Goal: Task Accomplishment & Management: Use online tool/utility

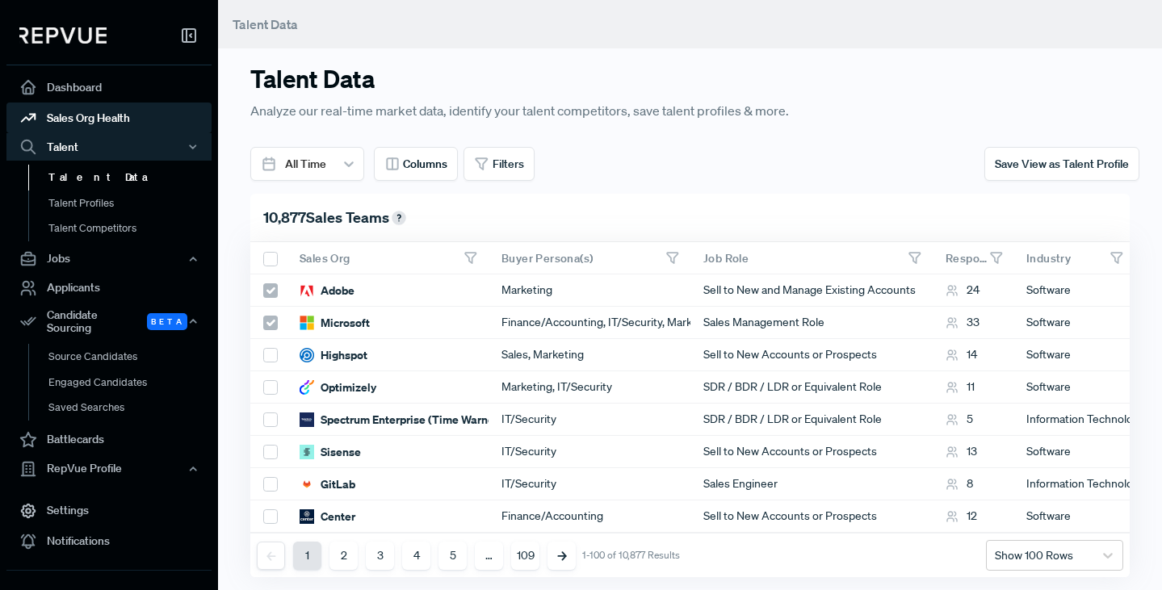
scroll to position [0, 707]
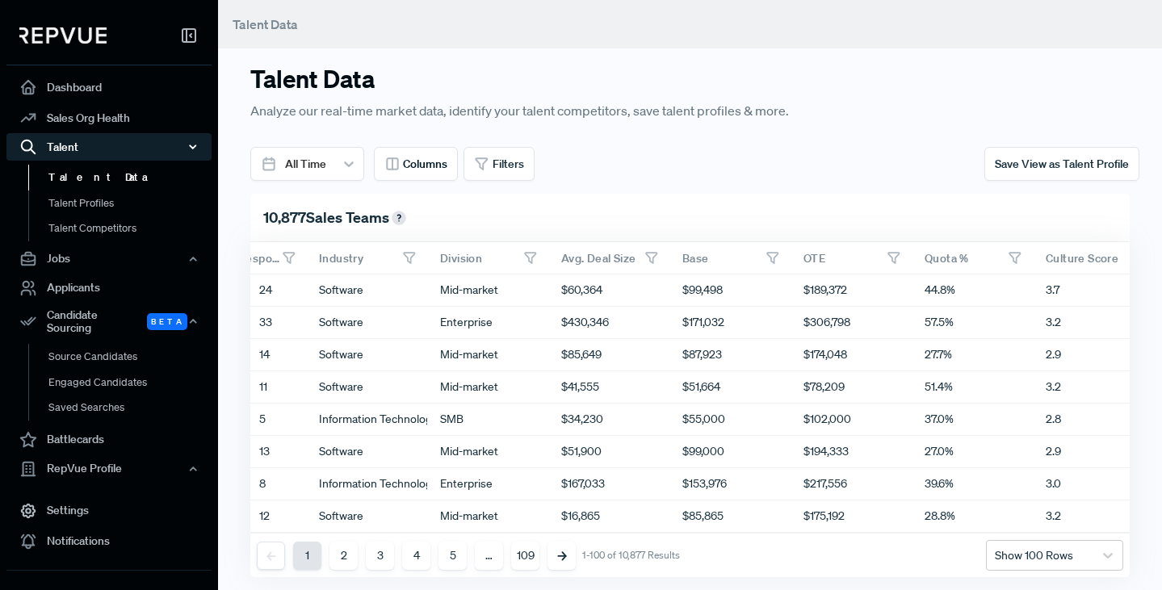
click at [195, 146] on use "button" at bounding box center [193, 146] width 6 height 3
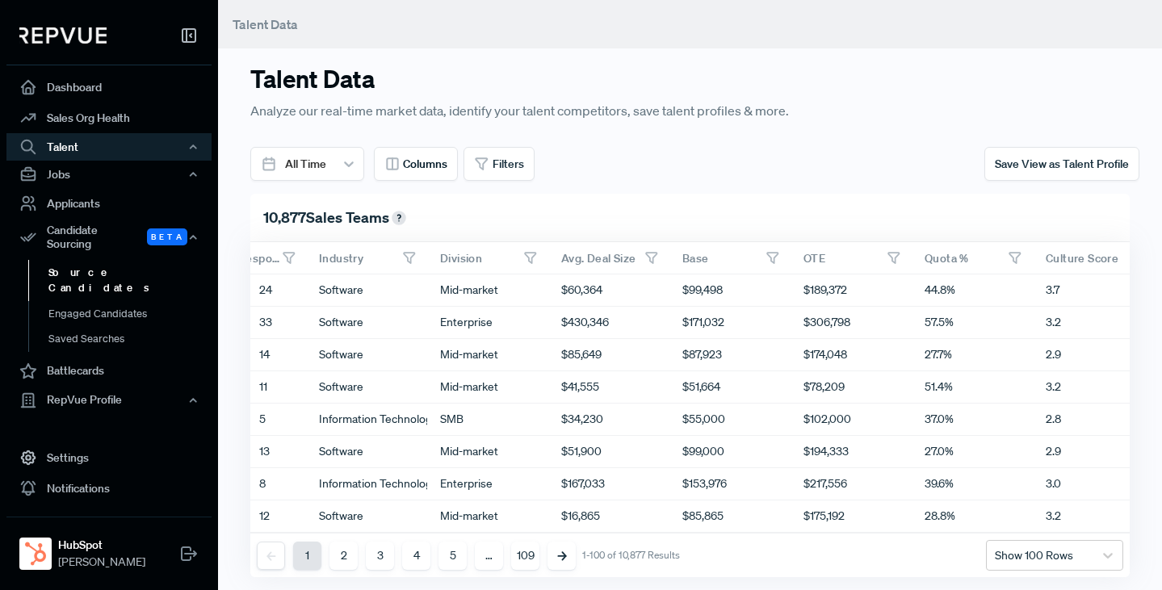
click at [78, 260] on link "Source Candidates" at bounding box center [130, 280] width 205 height 41
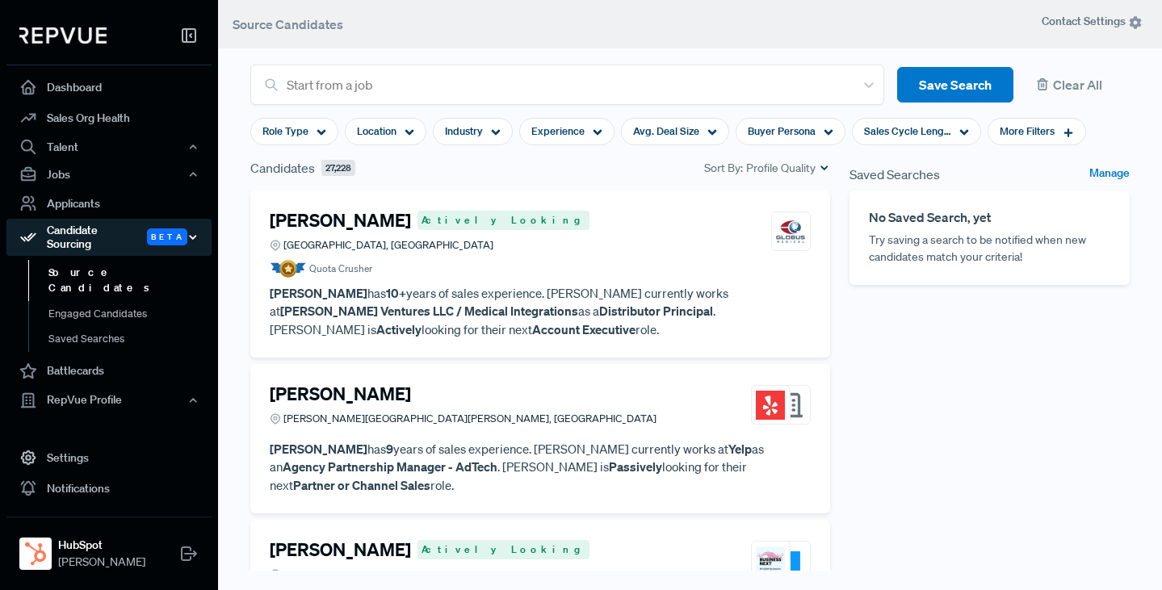
click at [193, 232] on icon "button" at bounding box center [192, 237] width 11 height 11
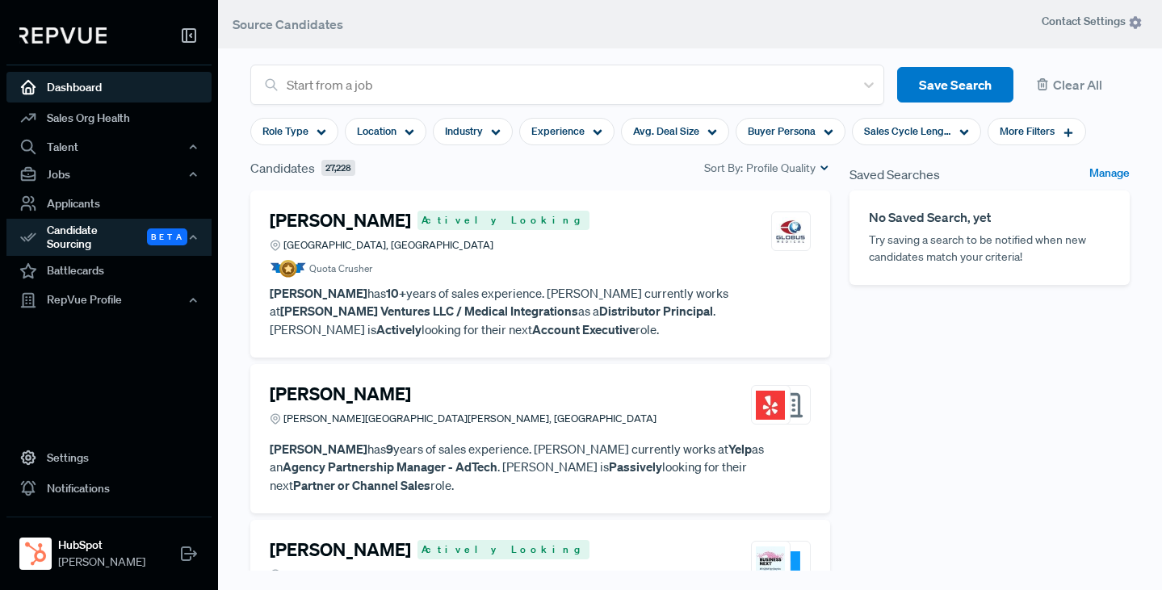
click at [79, 82] on link "Dashboard" at bounding box center [108, 87] width 205 height 31
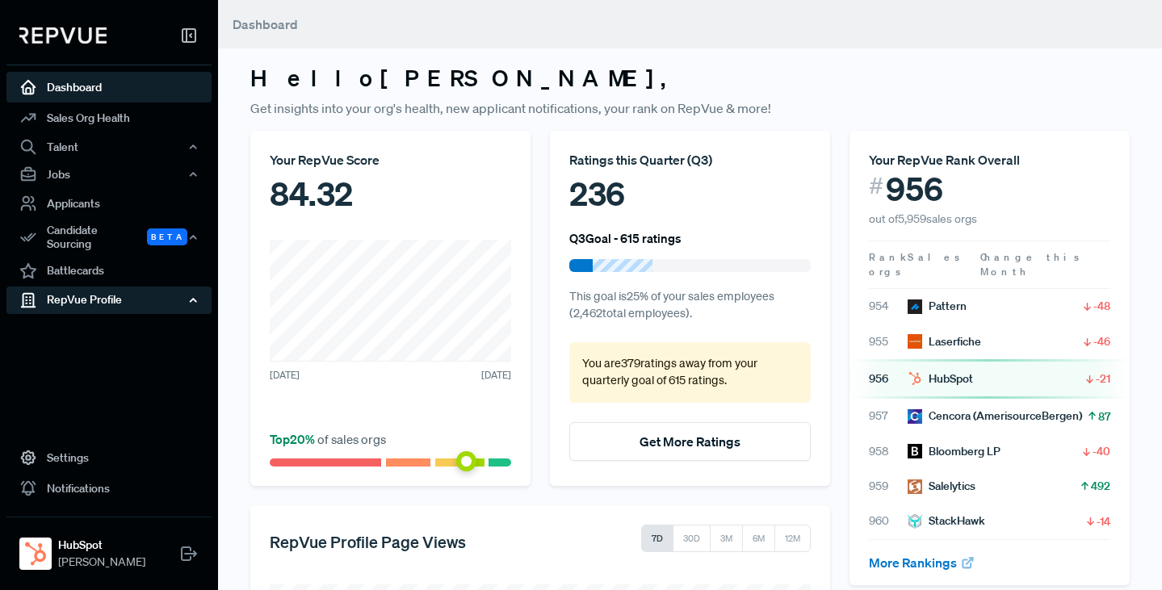
click at [81, 292] on div "RepVue Profile" at bounding box center [108, 300] width 205 height 27
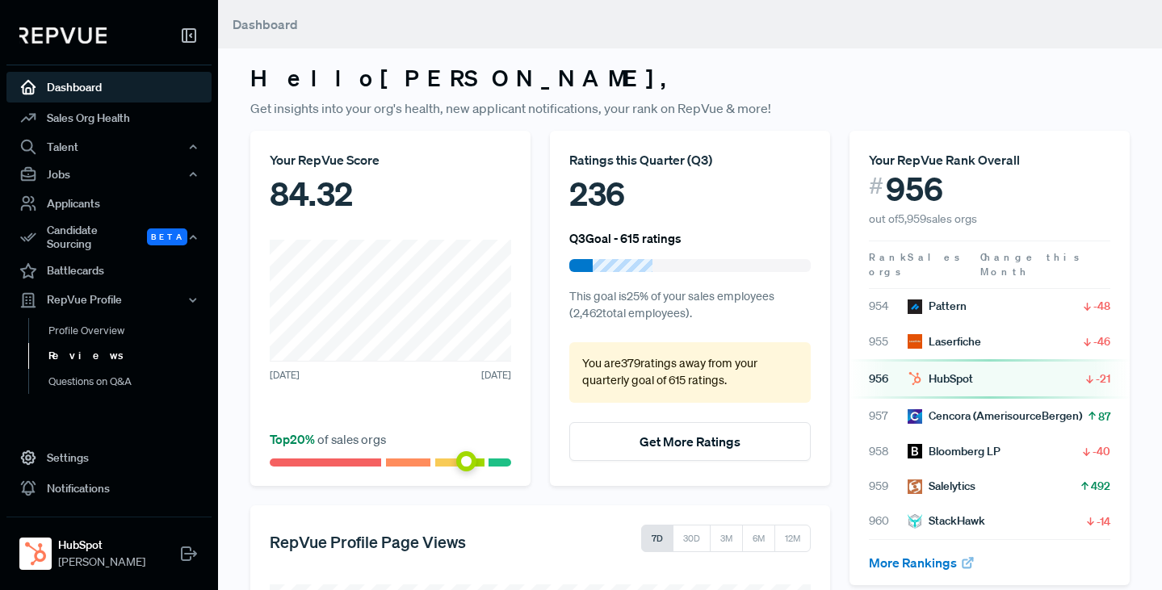
click at [72, 347] on link "Reviews" at bounding box center [130, 356] width 205 height 26
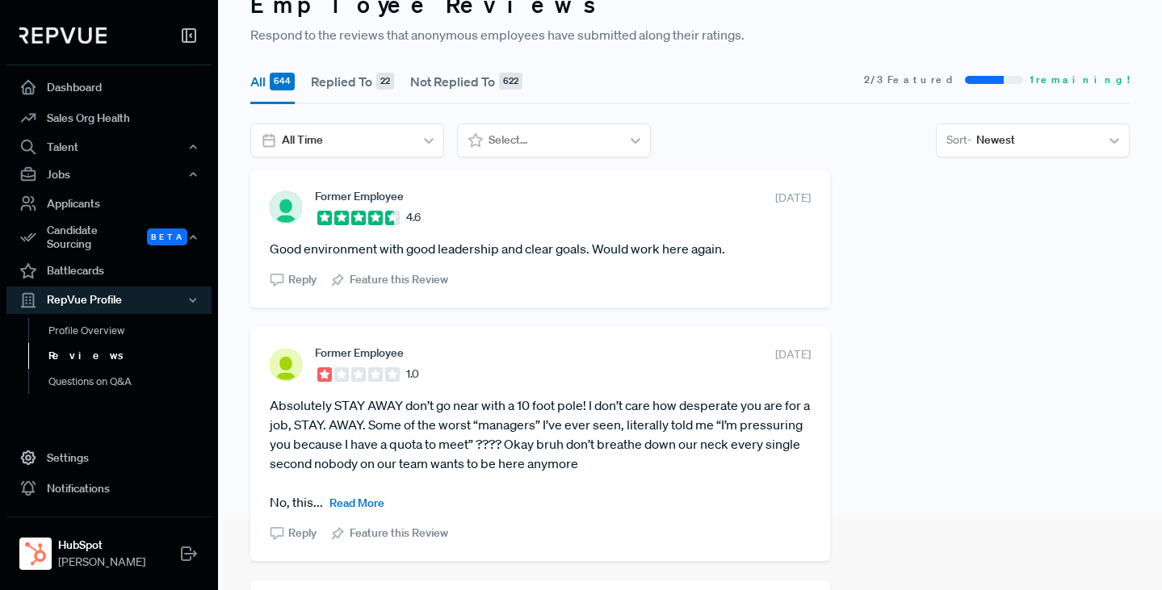
scroll to position [79, 0]
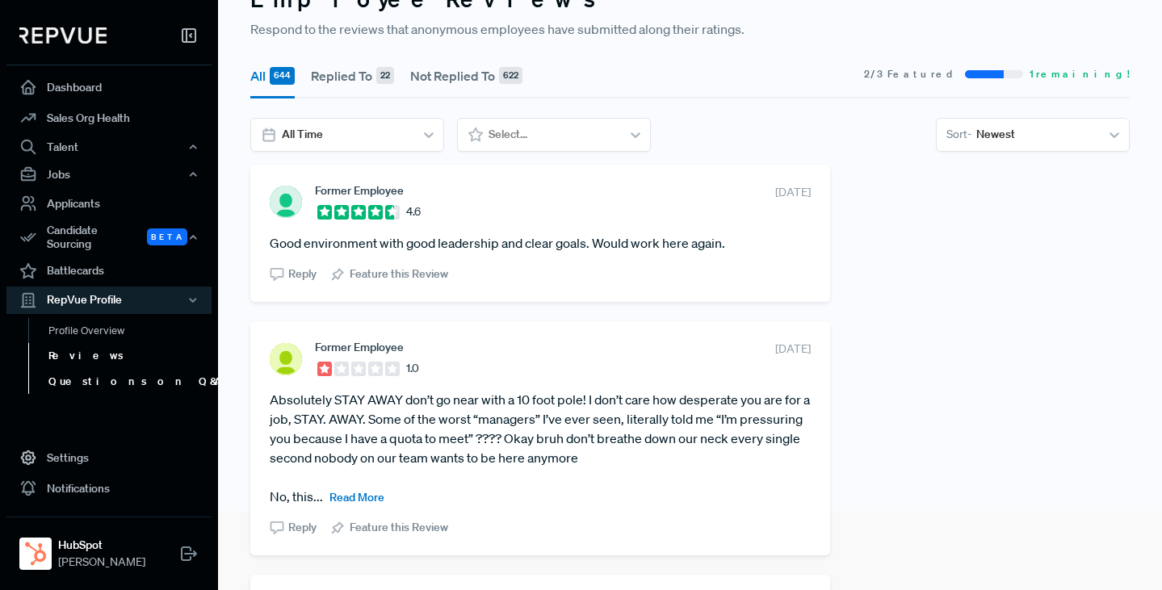
click at [94, 371] on link "Questions on Q&A" at bounding box center [130, 382] width 205 height 26
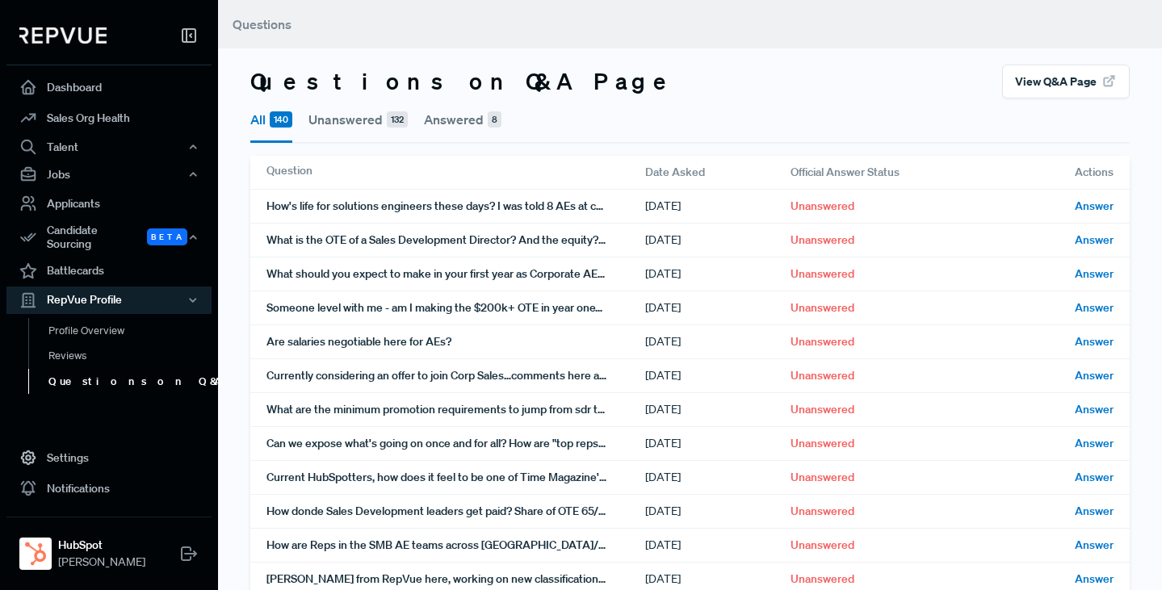
click at [70, 374] on link "Questions on Q&A" at bounding box center [130, 382] width 205 height 26
click at [69, 344] on link "Reviews" at bounding box center [130, 356] width 205 height 26
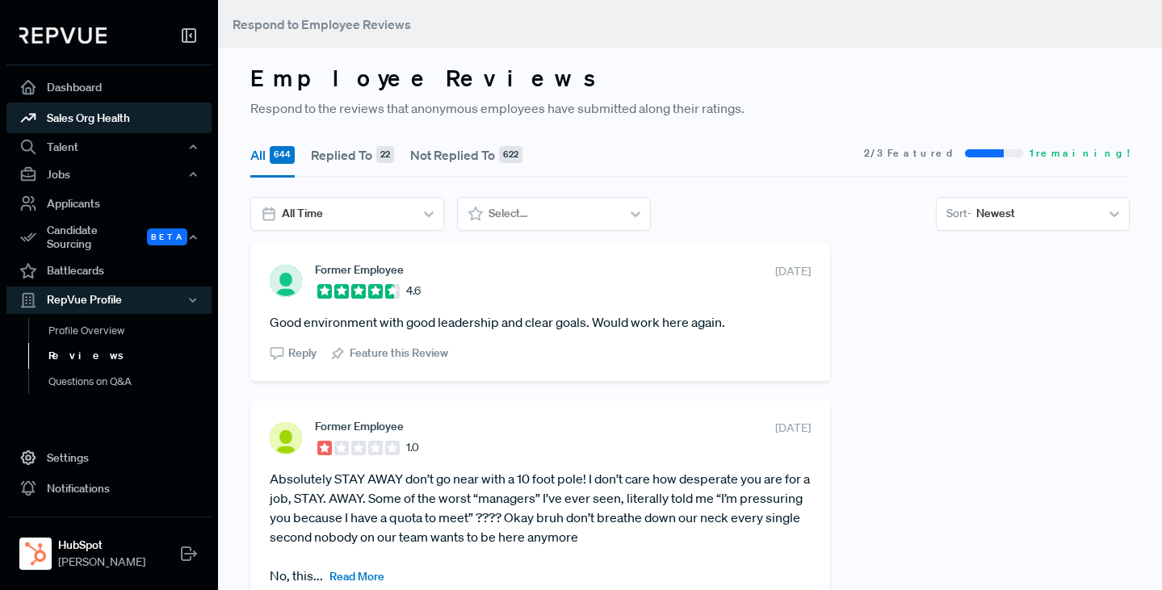
click at [84, 120] on link "Sales Org Health" at bounding box center [108, 118] width 205 height 31
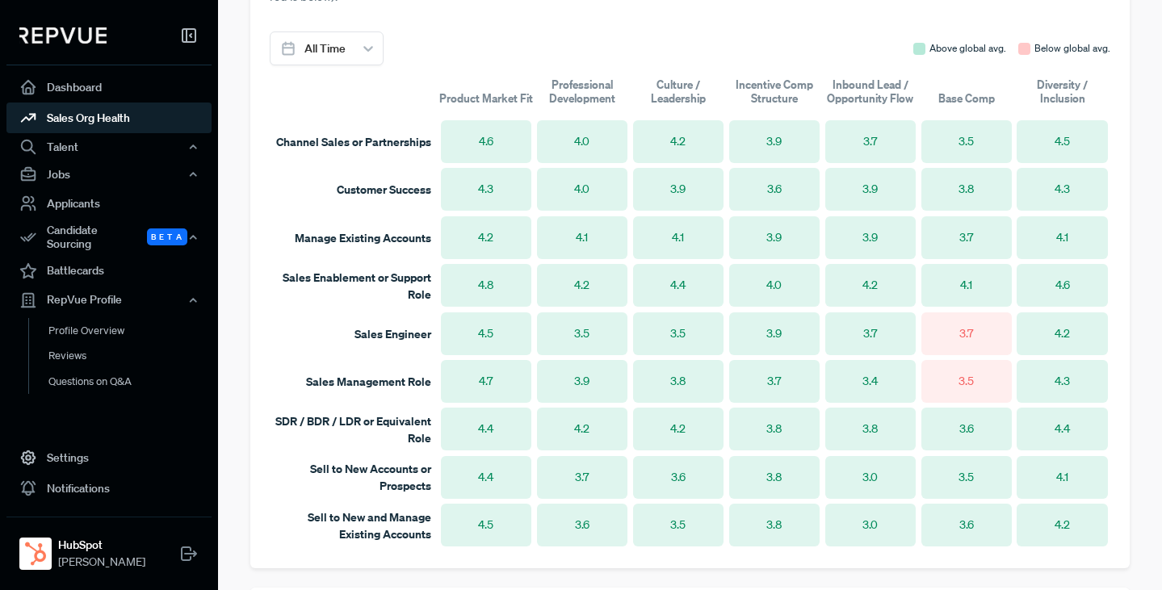
scroll to position [1088, 0]
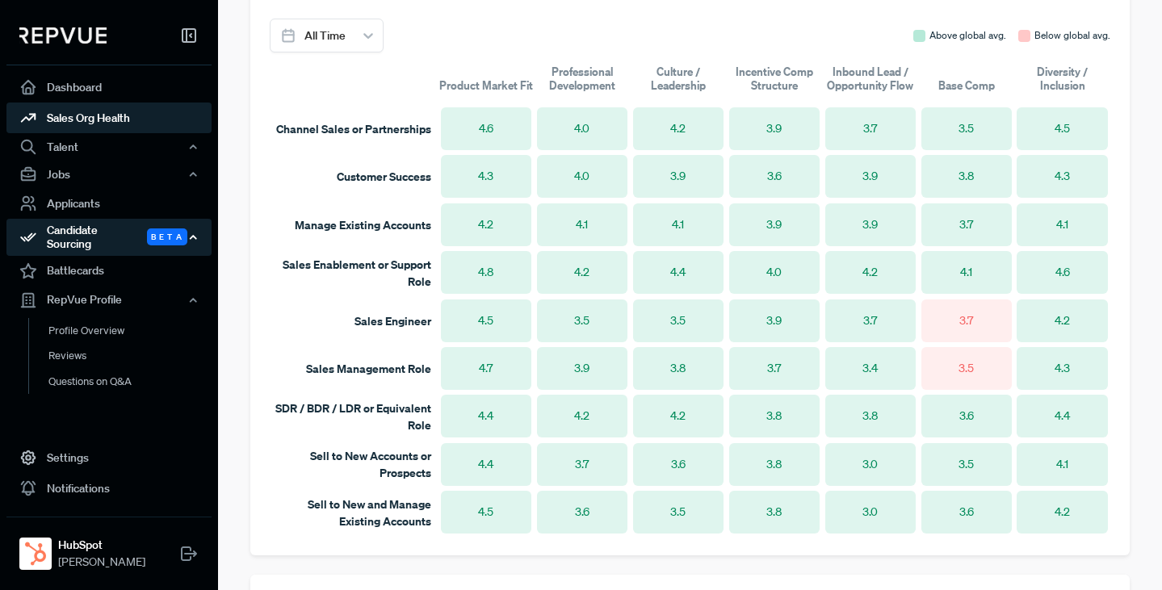
click at [79, 232] on div "Candidate Sourcing Beta" at bounding box center [108, 237] width 205 height 37
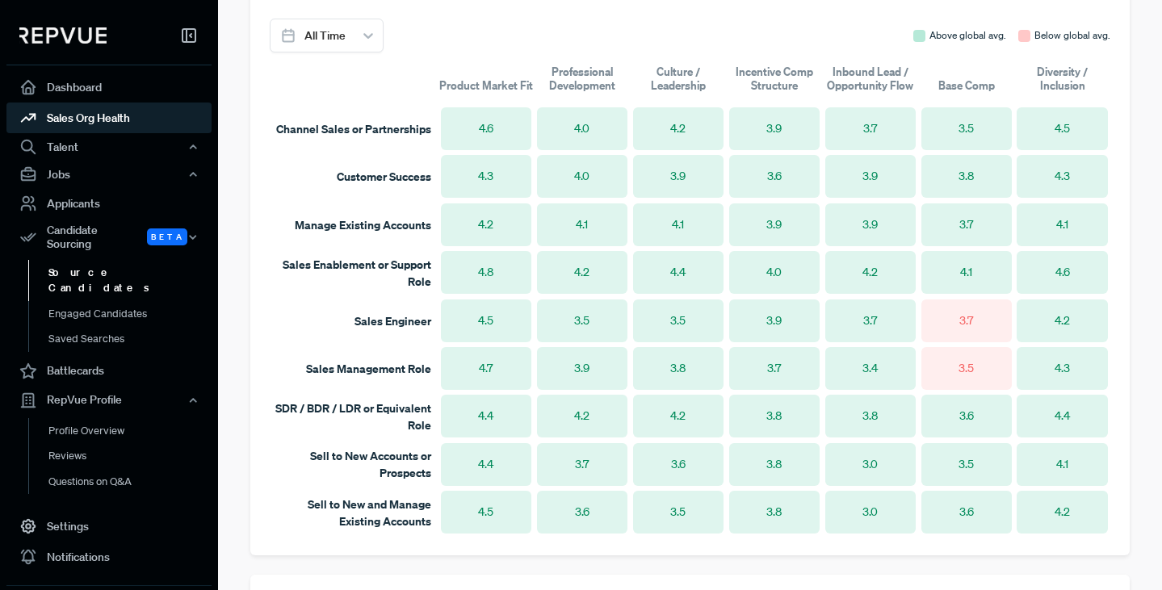
click at [83, 262] on link "Source Candidates" at bounding box center [130, 280] width 205 height 41
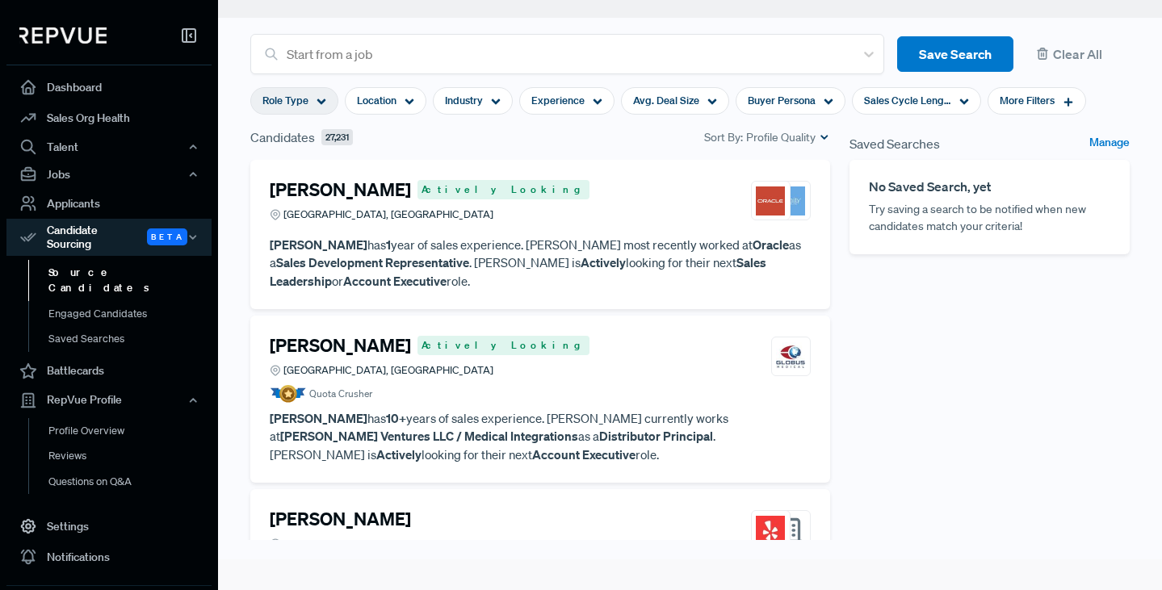
click at [319, 101] on use at bounding box center [321, 102] width 9 height 6
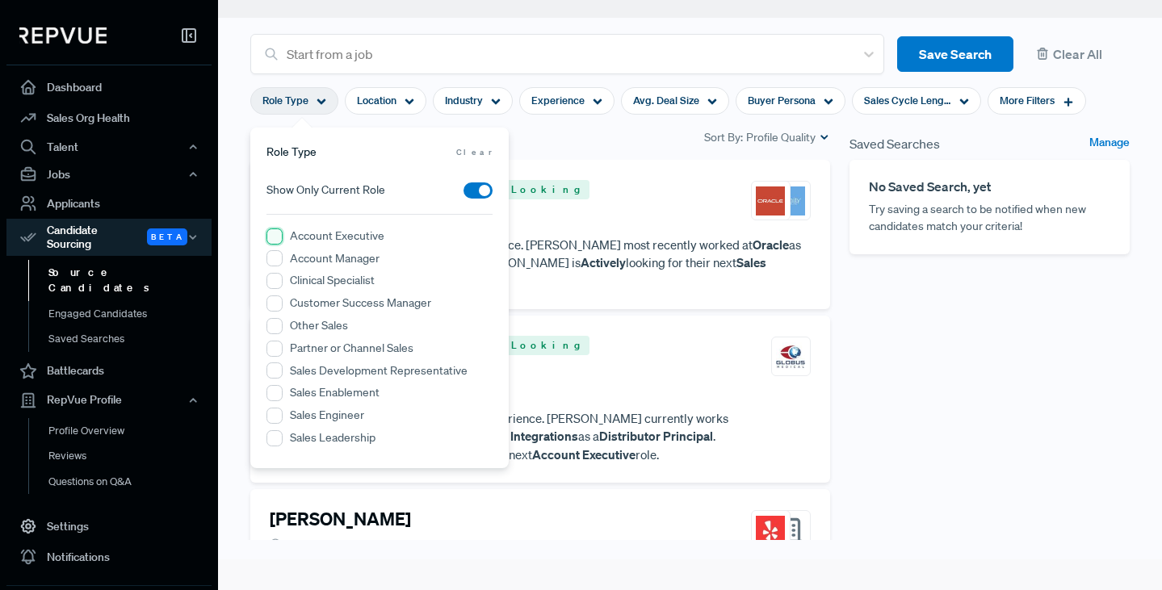
click at [274, 236] on Executive "Account Executive" at bounding box center [274, 237] width 16 height 16
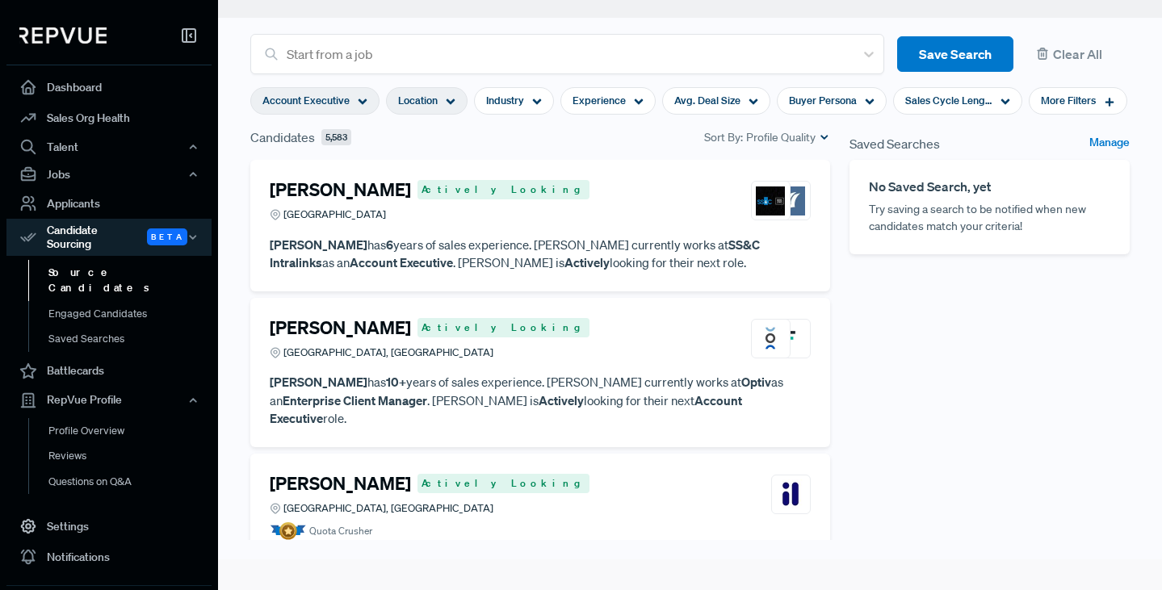
click at [451, 103] on icon at bounding box center [451, 102] width 10 height 10
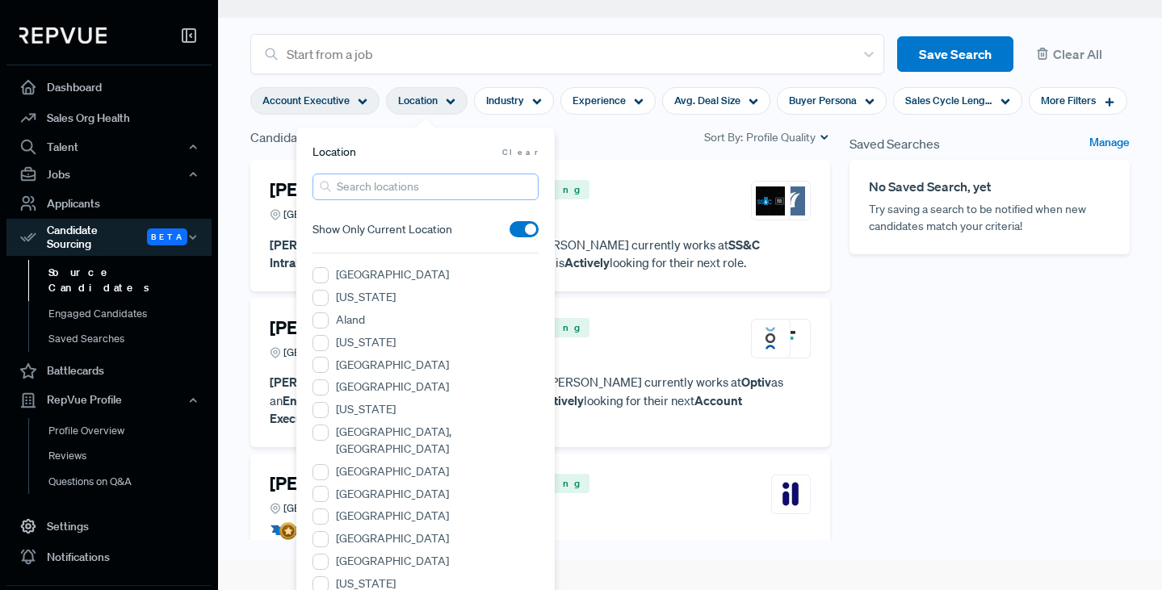
click at [368, 187] on input "search" at bounding box center [425, 187] width 226 height 27
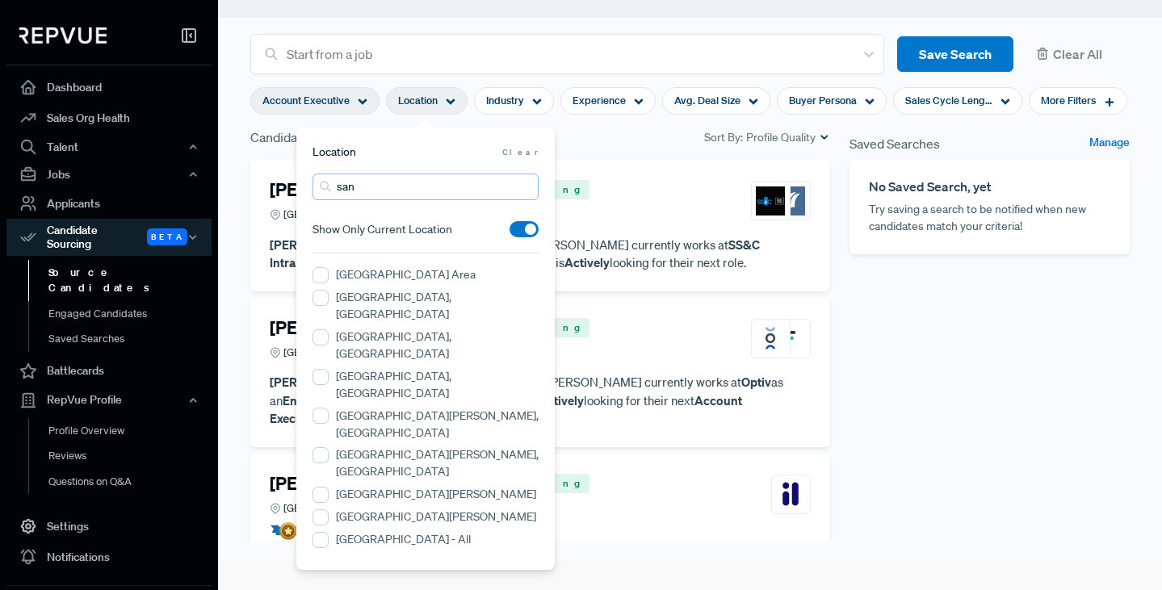
type input "san [PERSON_NAME]"
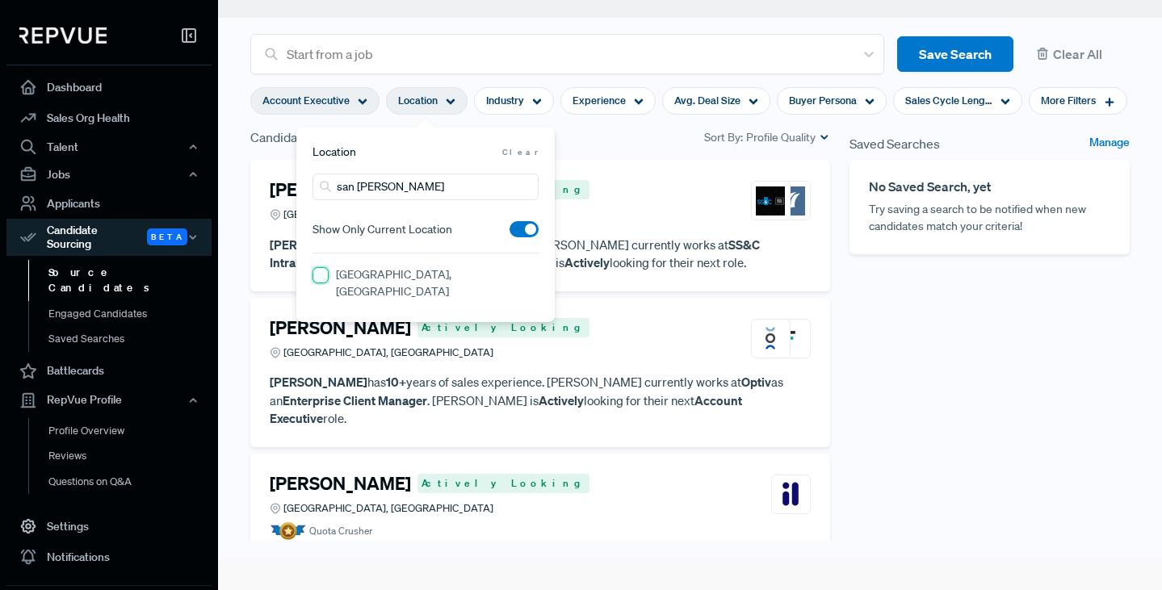
click at [321, 273] on CA "[GEOGRAPHIC_DATA], [GEOGRAPHIC_DATA]" at bounding box center [320, 275] width 16 height 16
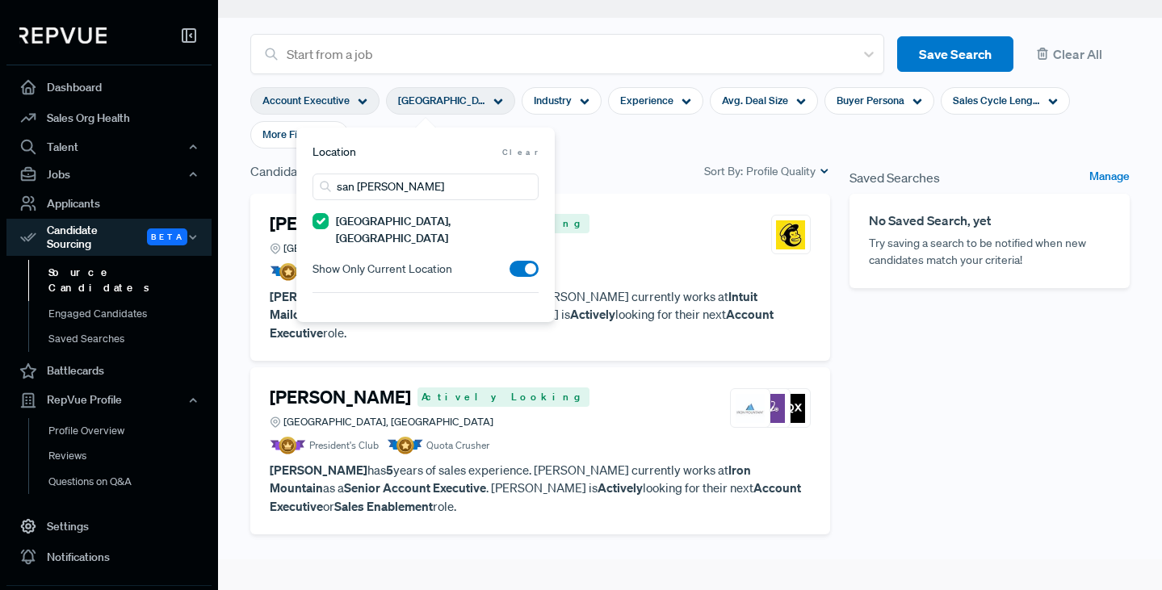
click at [526, 261] on span at bounding box center [524, 269] width 29 height 16
click at [510, 273] on input "checkbox" at bounding box center [510, 273] width 0 height 0
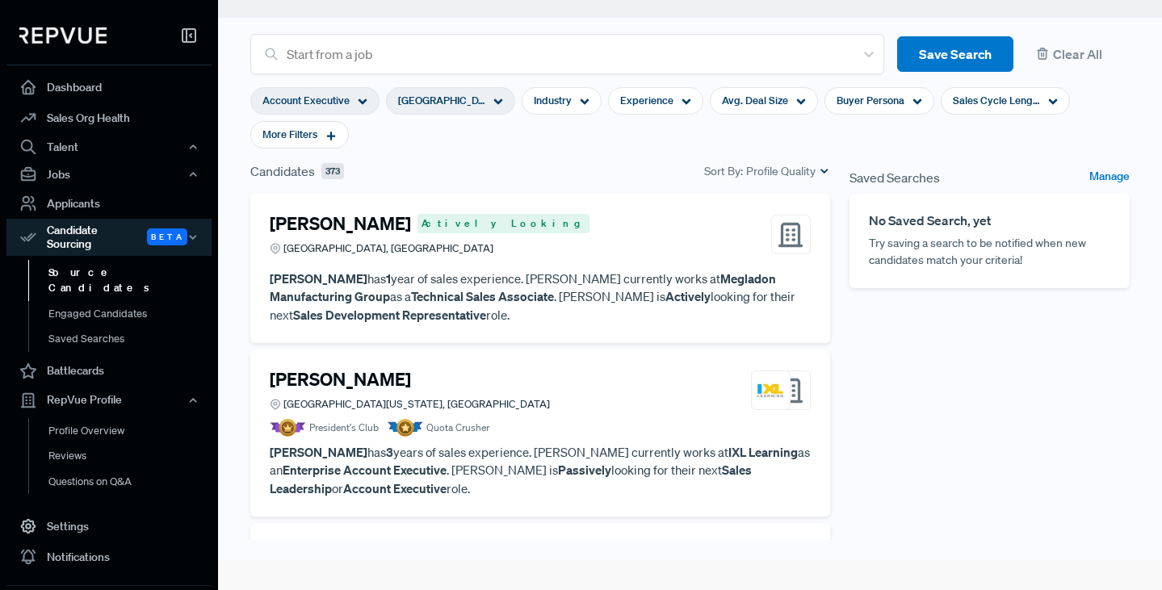
click at [609, 139] on section "Account Executive [GEOGRAPHIC_DATA], [GEOGRAPHIC_DATA] Industry Experience Avg.…" at bounding box center [689, 117] width 879 height 87
click at [334, 134] on icon at bounding box center [330, 135] width 11 height 11
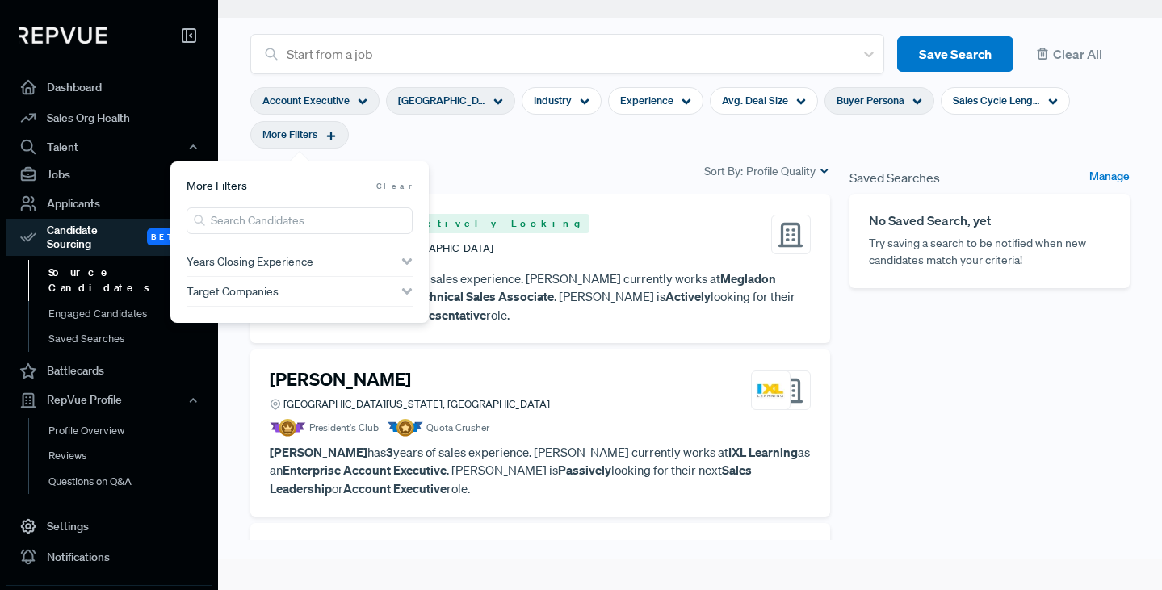
click at [871, 103] on span "Buyer Persona" at bounding box center [871, 100] width 68 height 15
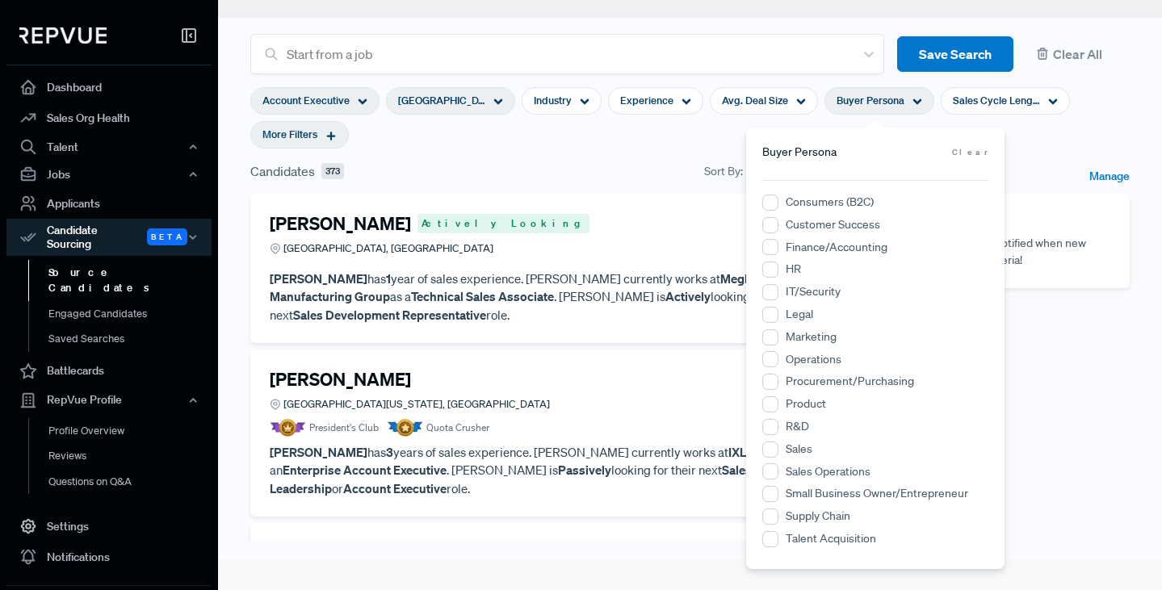
click at [336, 134] on icon at bounding box center [330, 135] width 11 height 11
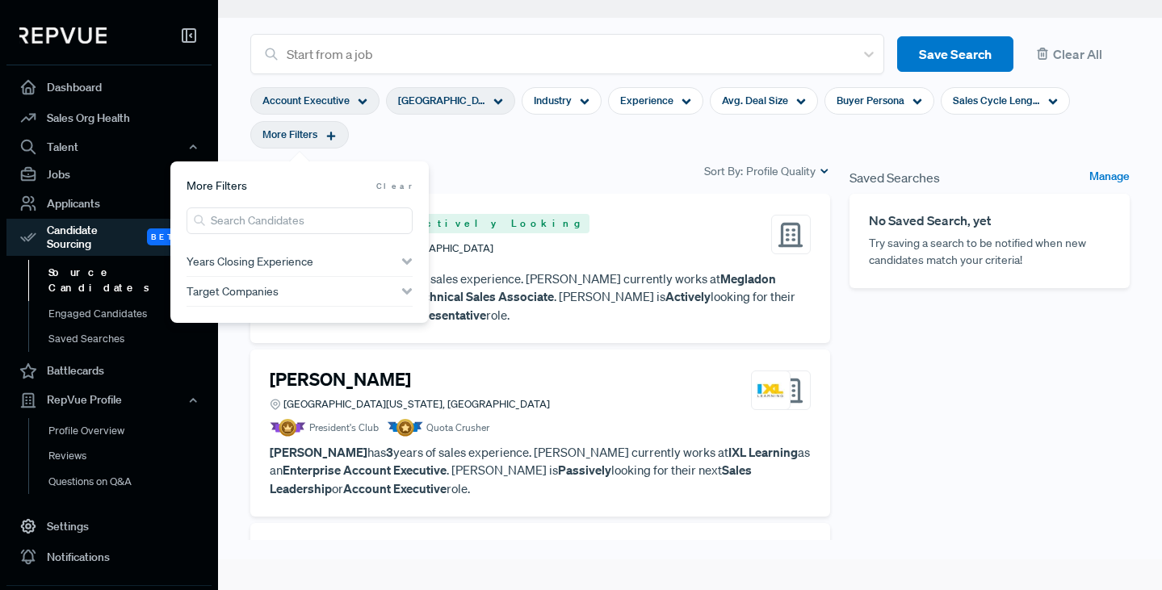
click at [238, 262] on span "Years Closing Experience" at bounding box center [250, 261] width 127 height 13
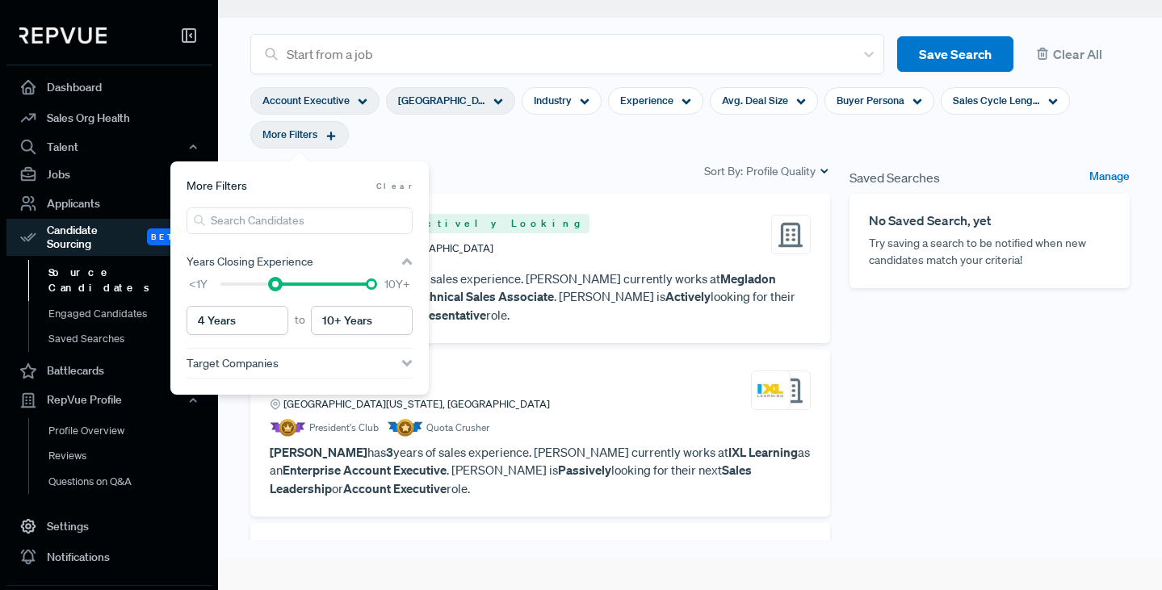
type input "5 Years"
drag, startPoint x: 220, startPoint y: 283, endPoint x: 285, endPoint y: 283, distance: 64.6
click at [285, 283] on div at bounding box center [288, 284] width 11 height 11
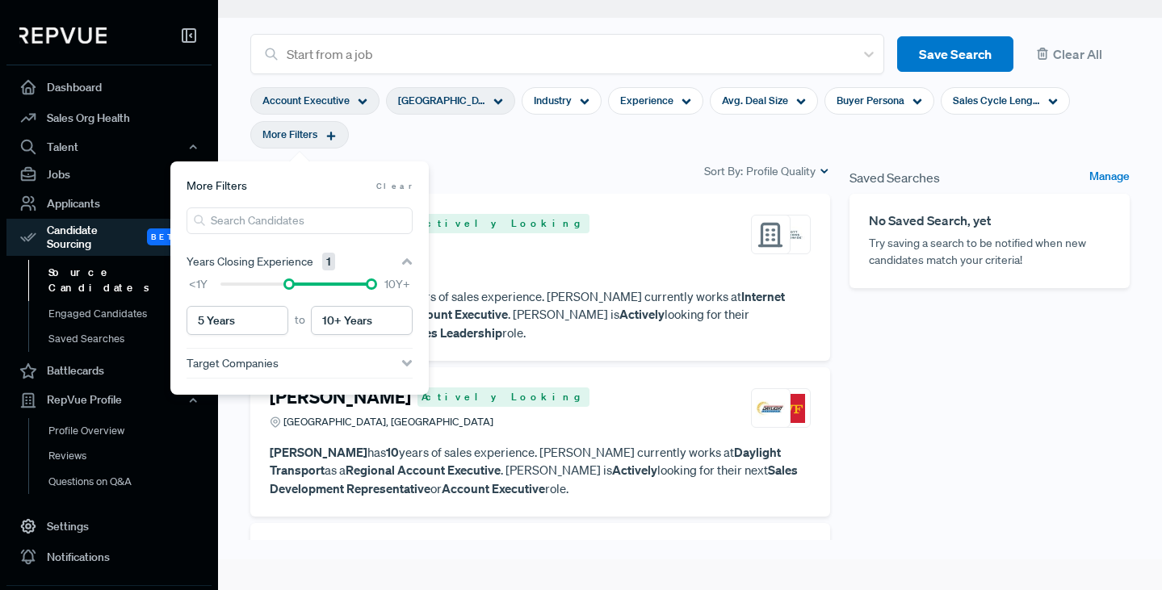
click at [494, 146] on section "Account Executive [GEOGRAPHIC_DATA], [GEOGRAPHIC_DATA] Industry Experience Avg.…" at bounding box center [689, 117] width 879 height 87
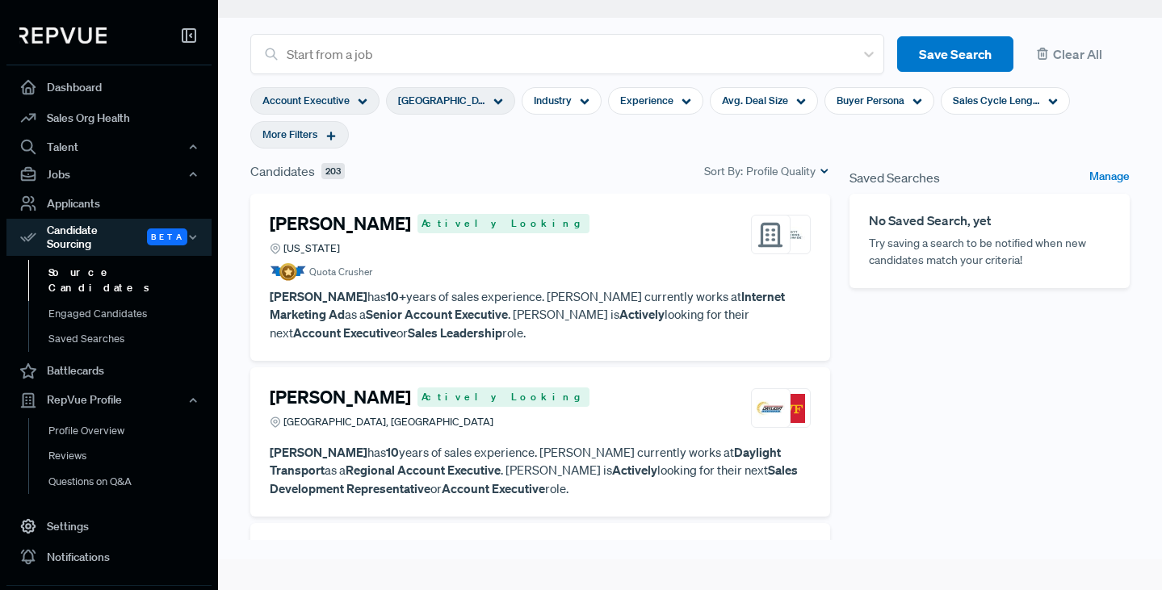
click at [331, 136] on use at bounding box center [331, 136] width 9 height 9
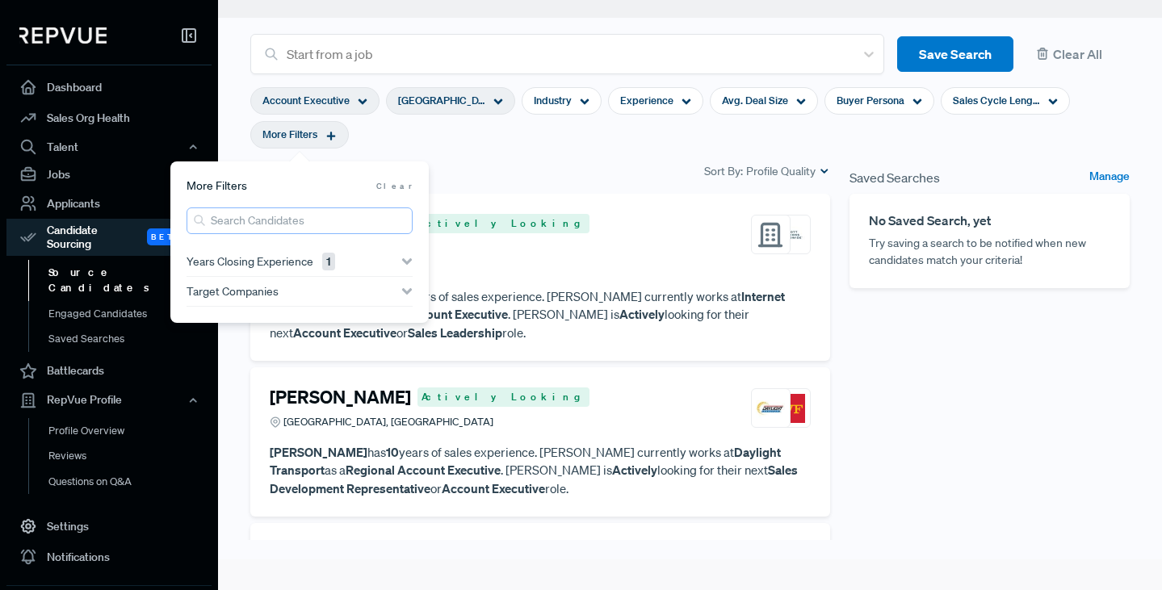
click at [277, 221] on input "search" at bounding box center [300, 221] width 226 height 27
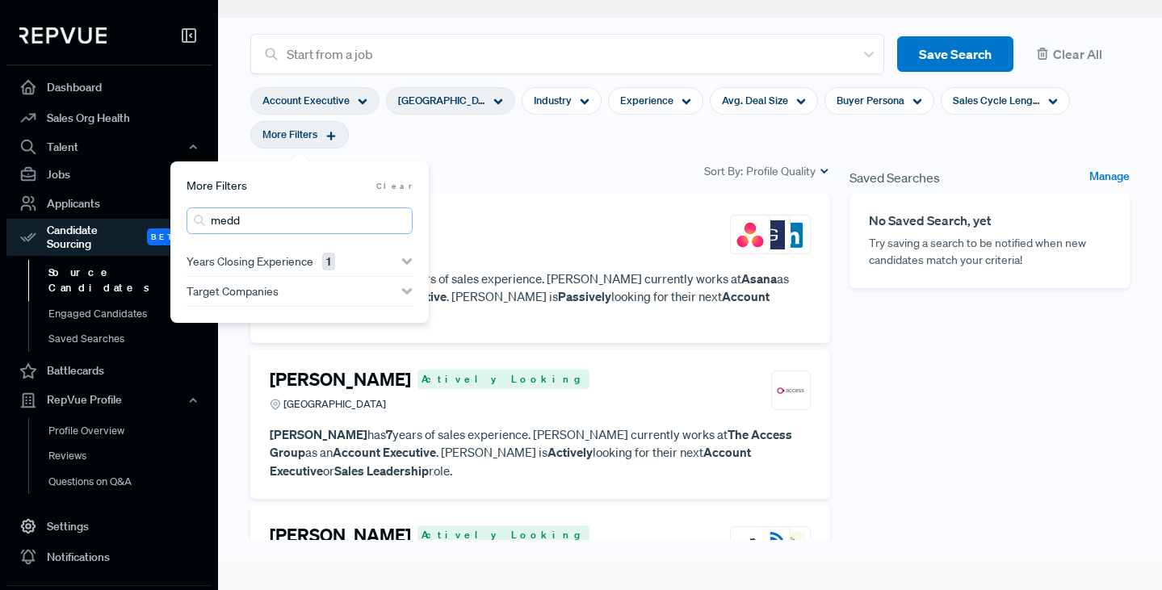
type input "medd"
click at [515, 158] on section "Account Executive [GEOGRAPHIC_DATA], [GEOGRAPHIC_DATA] Industry Experience Avg.…" at bounding box center [689, 117] width 879 height 87
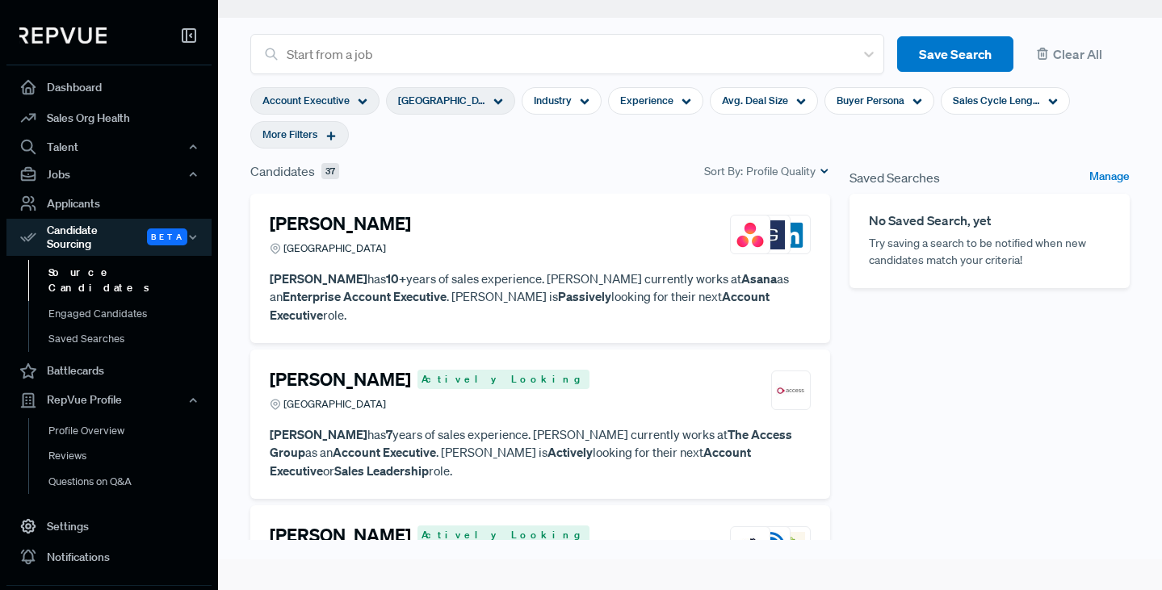
click at [509, 261] on article "[PERSON_NAME] [GEOGRAPHIC_DATA]" at bounding box center [540, 238] width 541 height 50
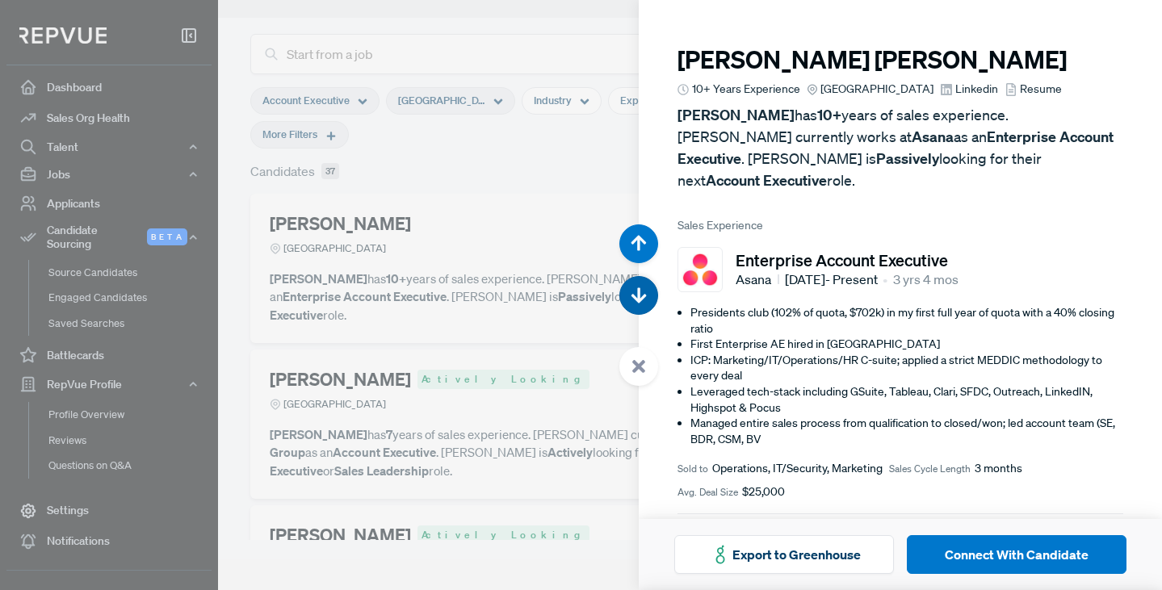
click at [638, 298] on use "button" at bounding box center [638, 295] width 15 height 15
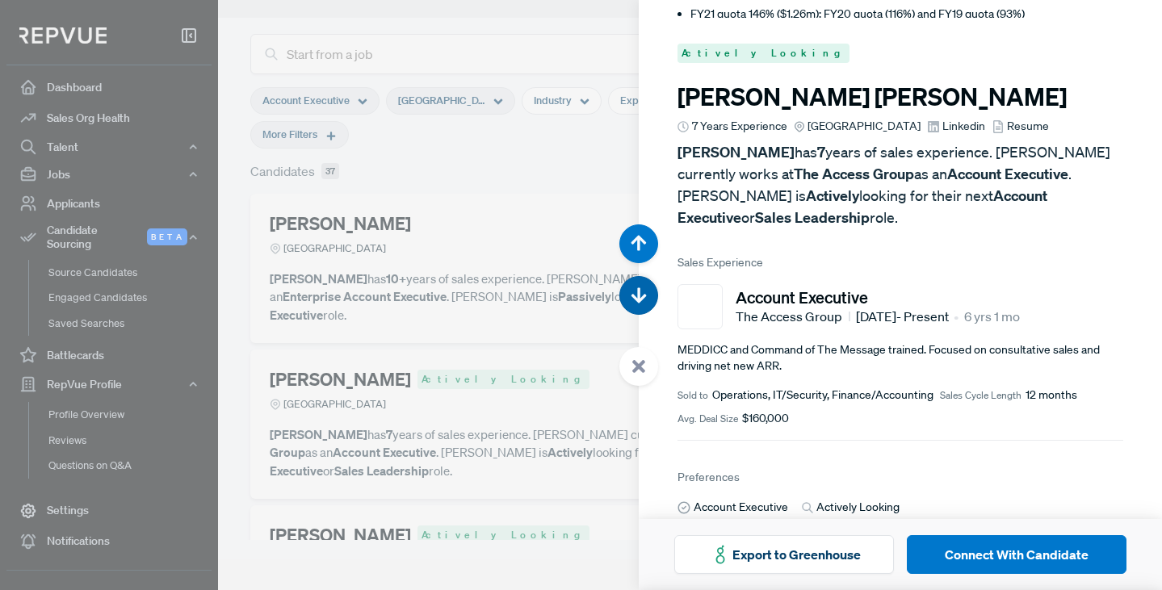
scroll to position [590, 0]
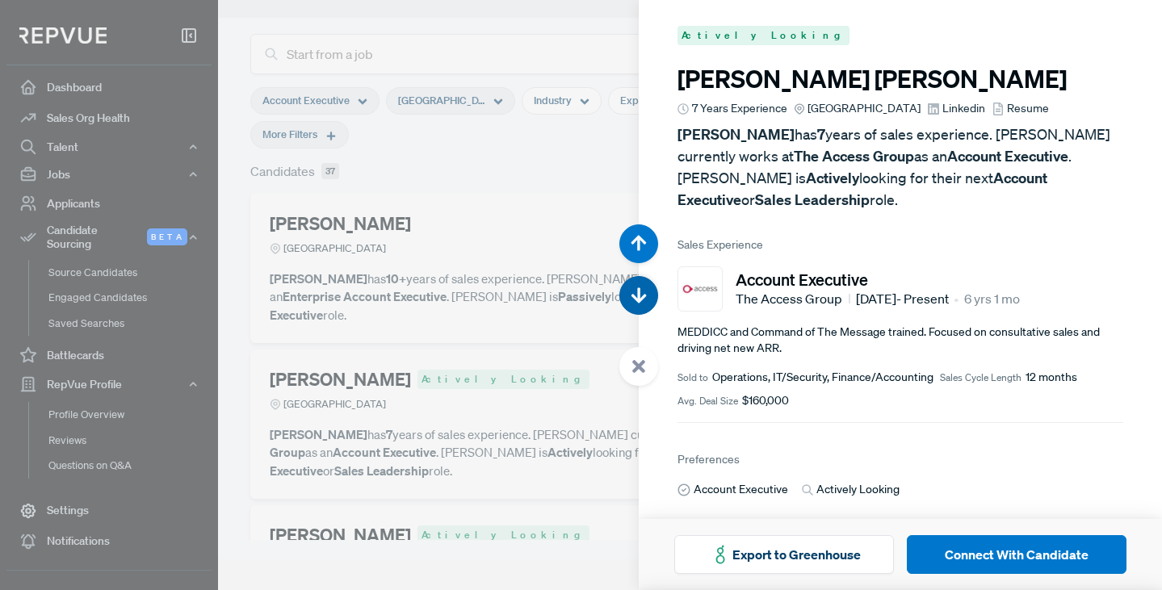
click at [638, 298] on use "button" at bounding box center [638, 295] width 15 height 15
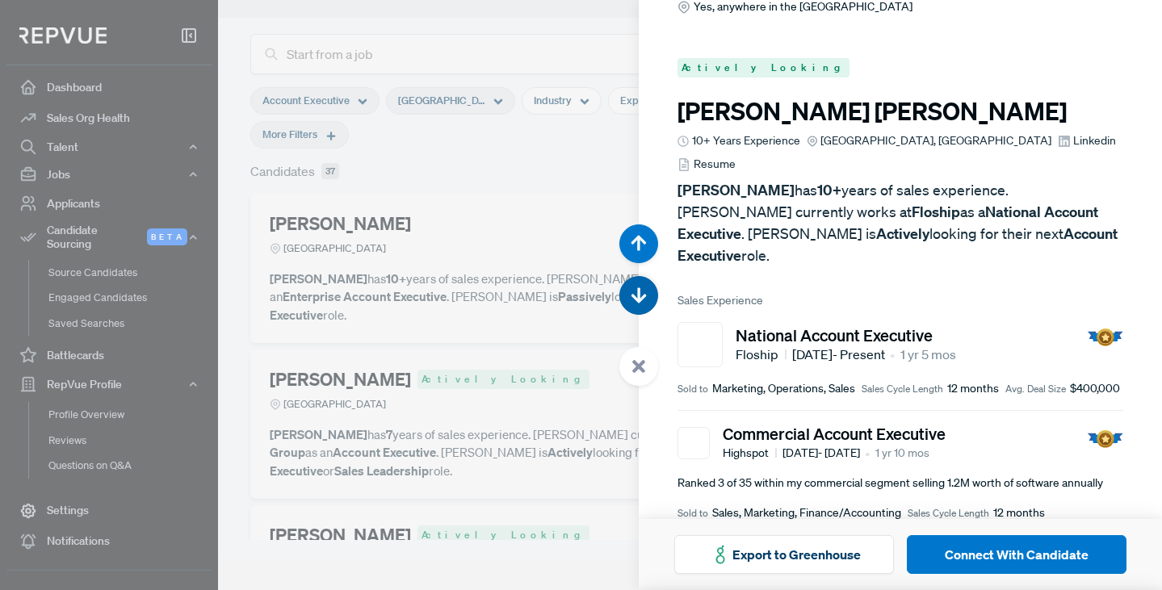
scroll to position [1181, 0]
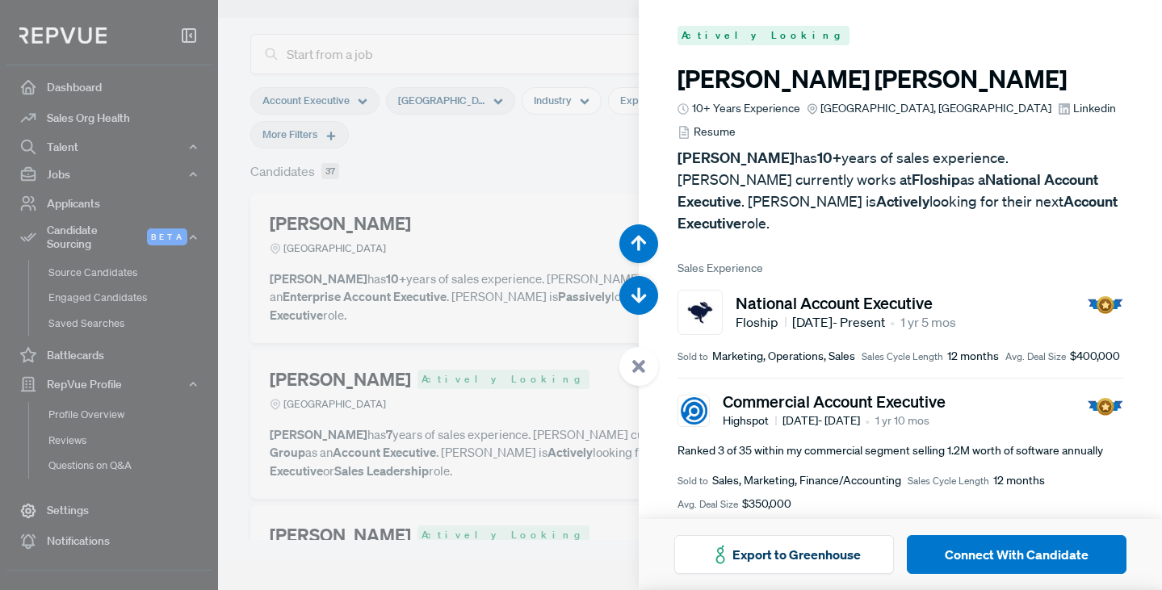
click at [736, 124] on span "Resume" at bounding box center [715, 132] width 42 height 17
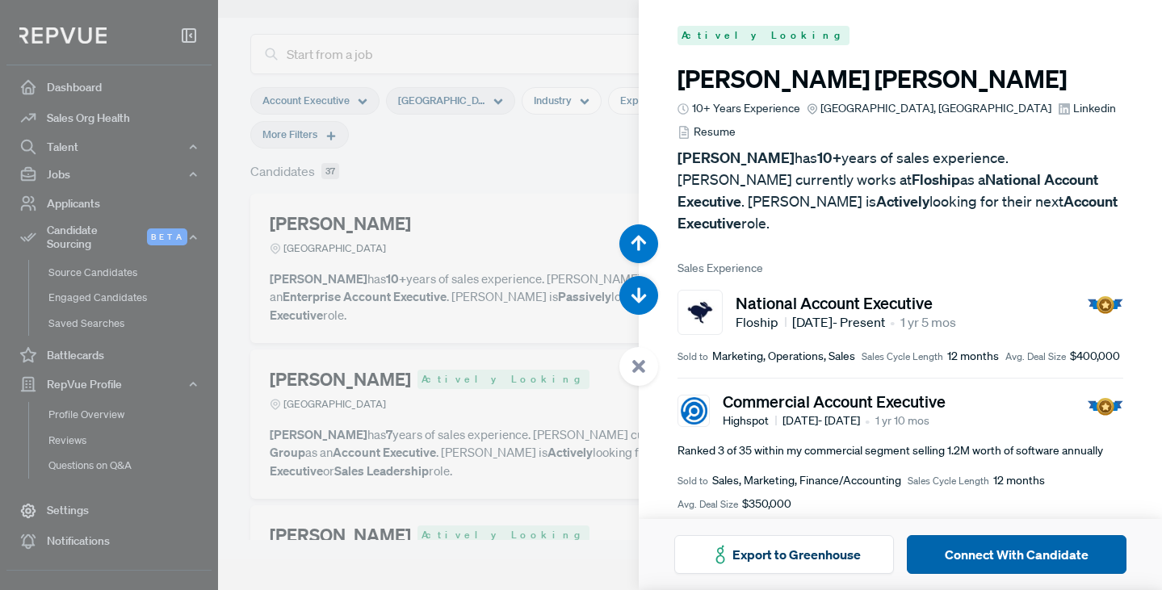
click at [1025, 550] on button "Connect With Candidate" at bounding box center [1017, 554] width 220 height 39
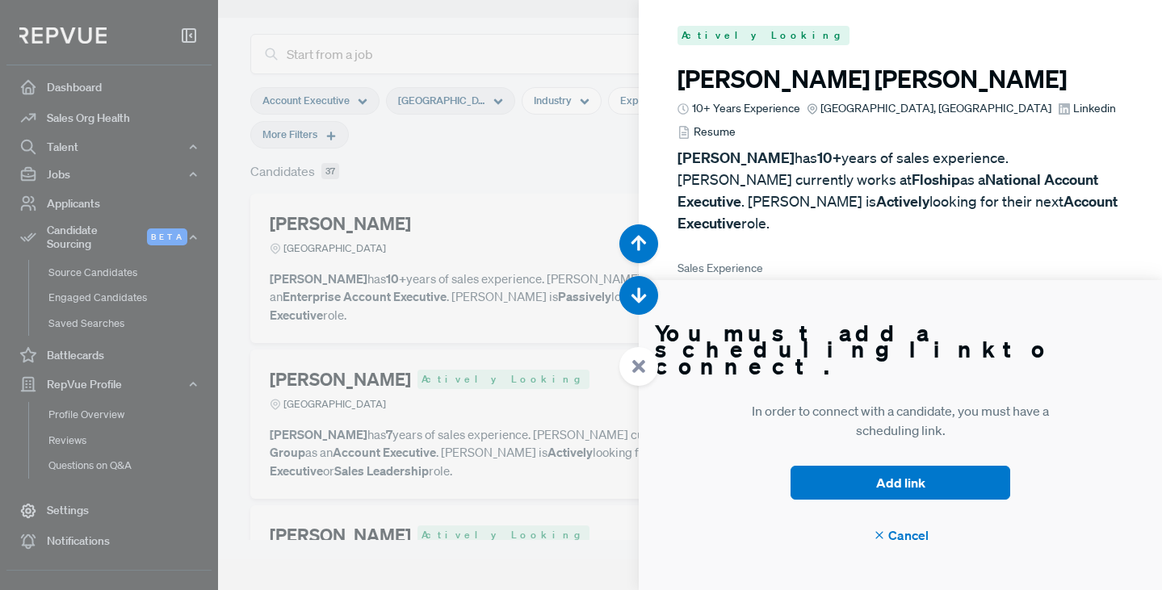
click at [535, 53] on div at bounding box center [581, 295] width 1162 height 590
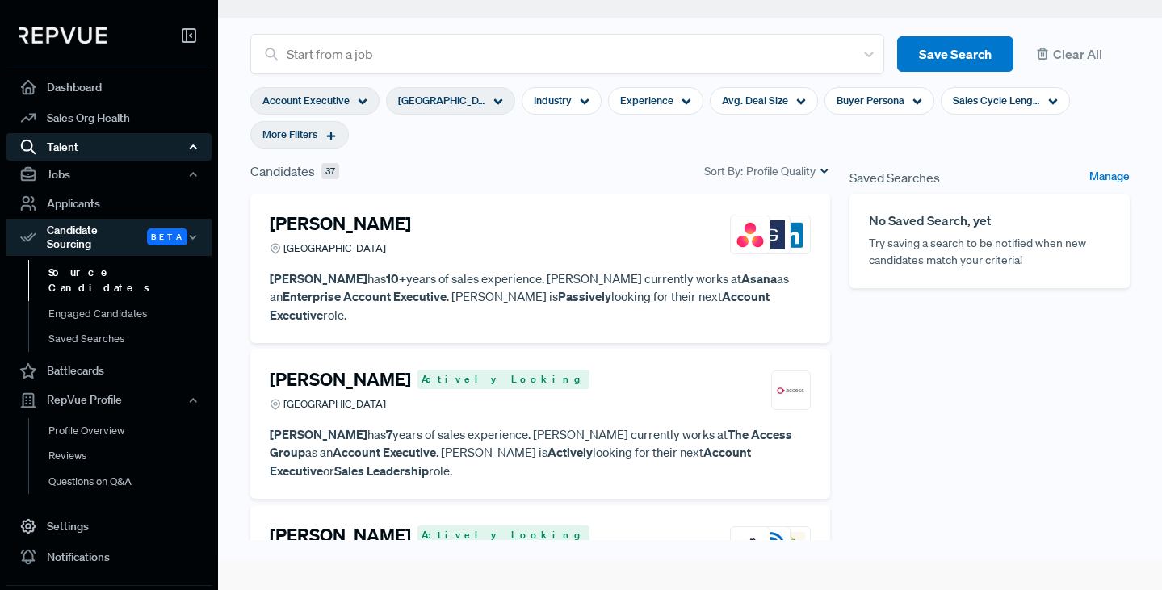
click at [66, 149] on div "Talent" at bounding box center [108, 146] width 205 height 27
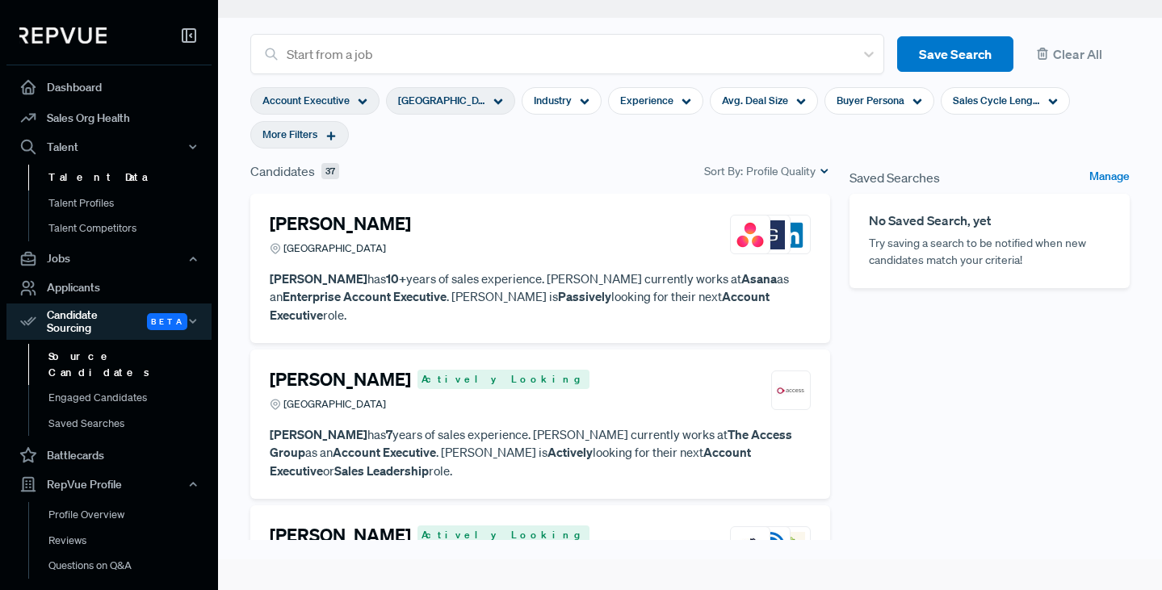
click at [74, 179] on link "Talent Data" at bounding box center [130, 178] width 205 height 26
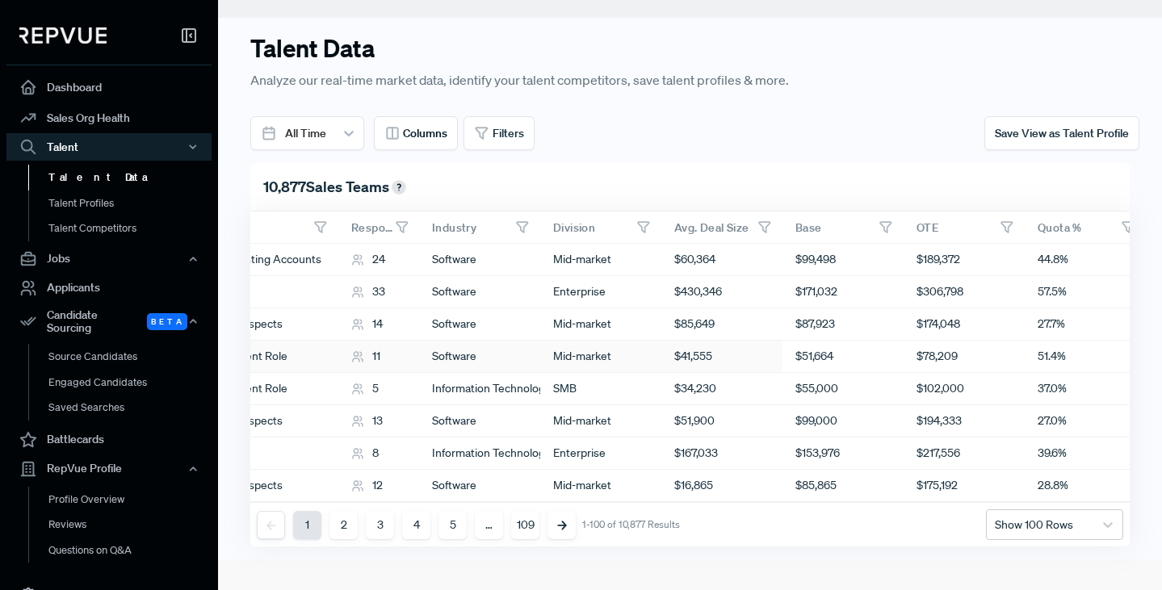
scroll to position [0, 641]
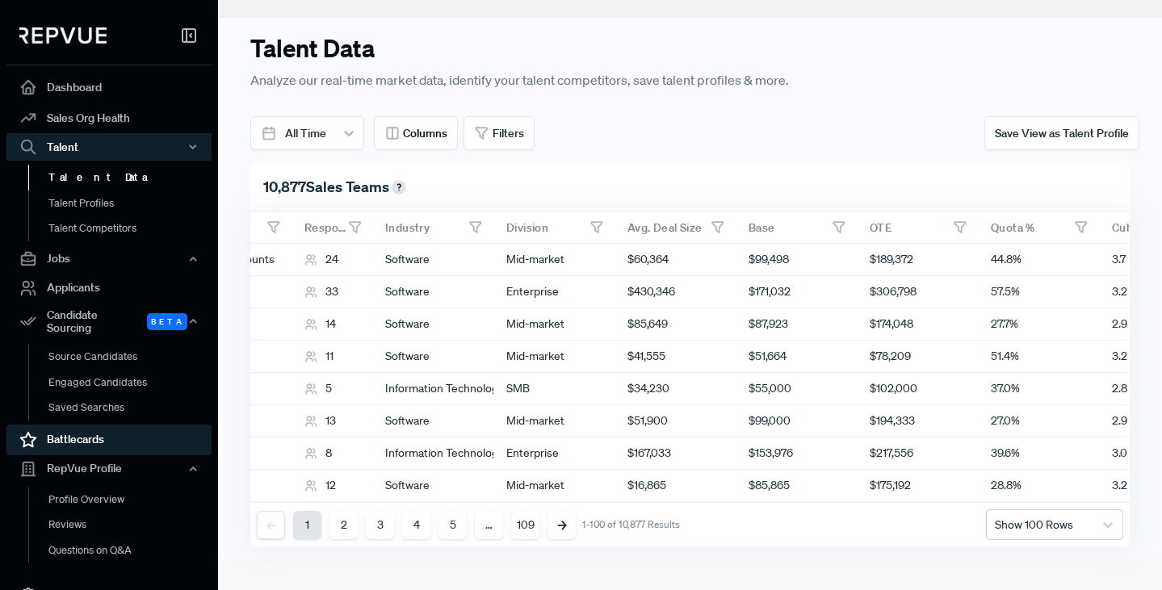
click at [82, 430] on link "Battlecards" at bounding box center [108, 440] width 205 height 31
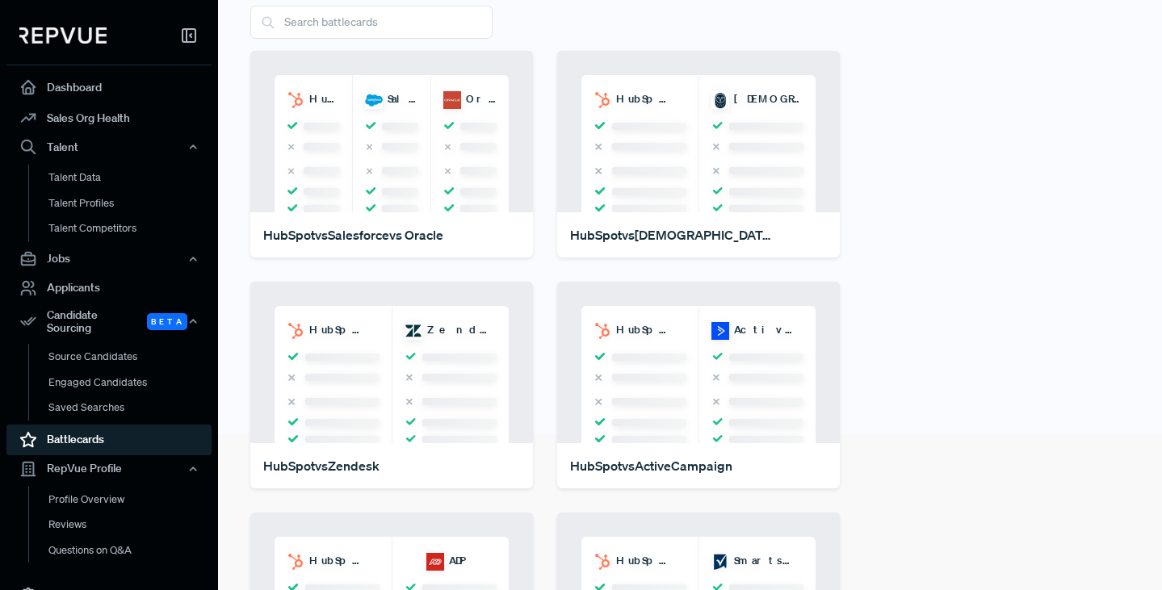
scroll to position [175, 0]
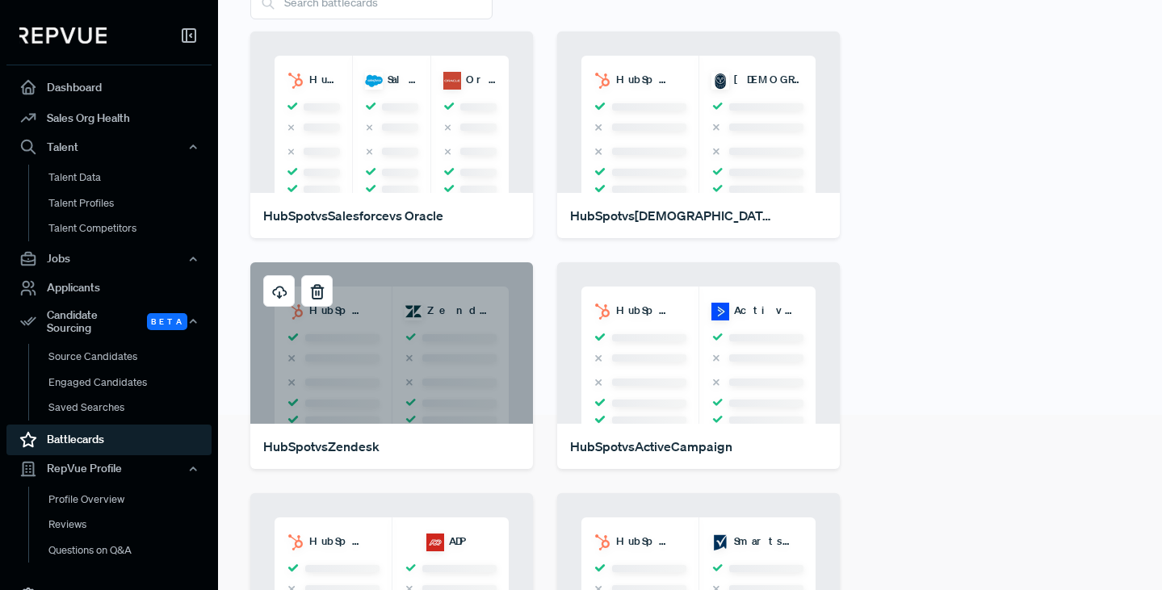
click at [412, 347] on div "HubSpot Zendesk" at bounding box center [391, 342] width 283 height 161
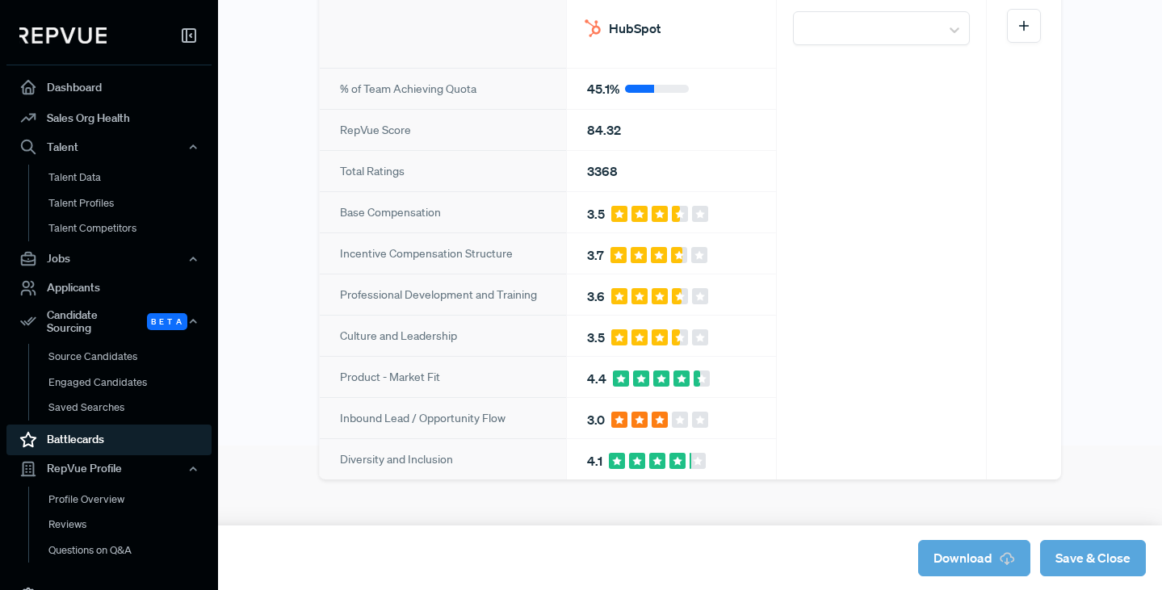
scroll to position [145, 0]
